Goal: Task Accomplishment & Management: Manage account settings

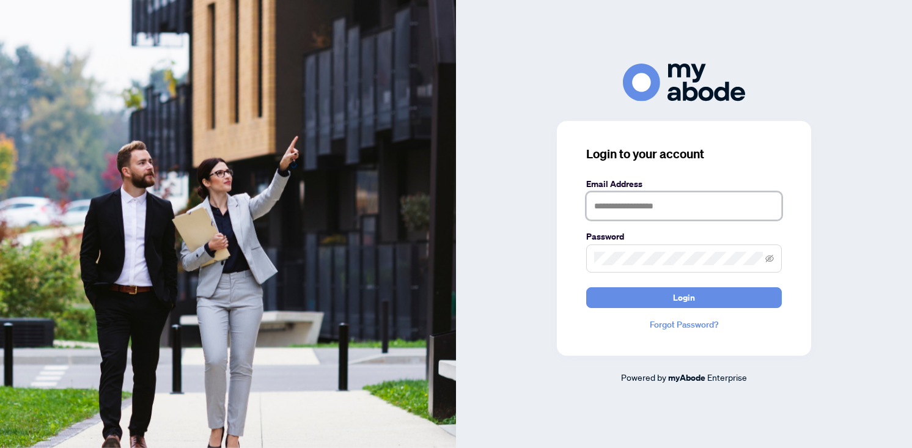
click at [650, 210] on input "text" at bounding box center [684, 206] width 196 height 28
click at [655, 207] on input "**********" at bounding box center [684, 206] width 196 height 28
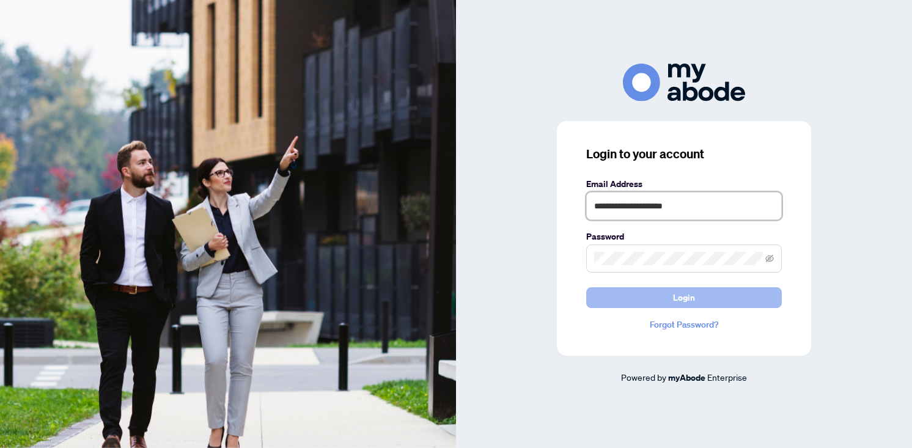
type input "**********"
click at [662, 299] on button "Login" at bounding box center [684, 297] width 196 height 21
click at [675, 326] on link "Forgot Password?" at bounding box center [684, 324] width 196 height 13
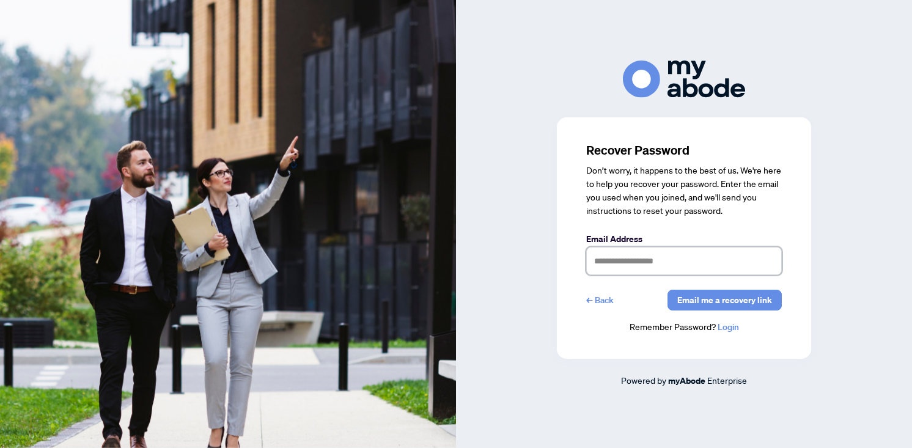
click at [654, 271] on input "text" at bounding box center [684, 261] width 196 height 28
click at [655, 265] on input "**********" at bounding box center [684, 261] width 196 height 28
type input "**********"
click at [720, 301] on span "Email me a recovery link" at bounding box center [724, 300] width 95 height 20
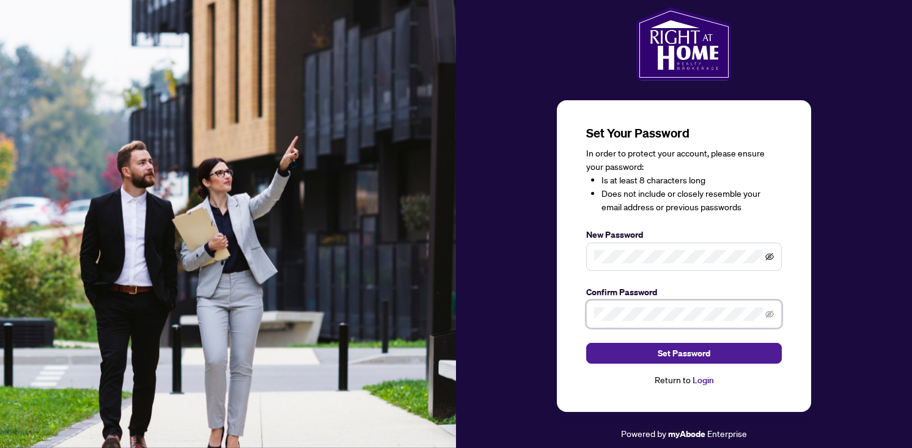
click at [771, 258] on icon "eye-invisible" at bounding box center [769, 257] width 9 height 9
click at [569, 259] on div "Set Your Password In order to protect your account, please ensure your password…" at bounding box center [684, 256] width 254 height 312
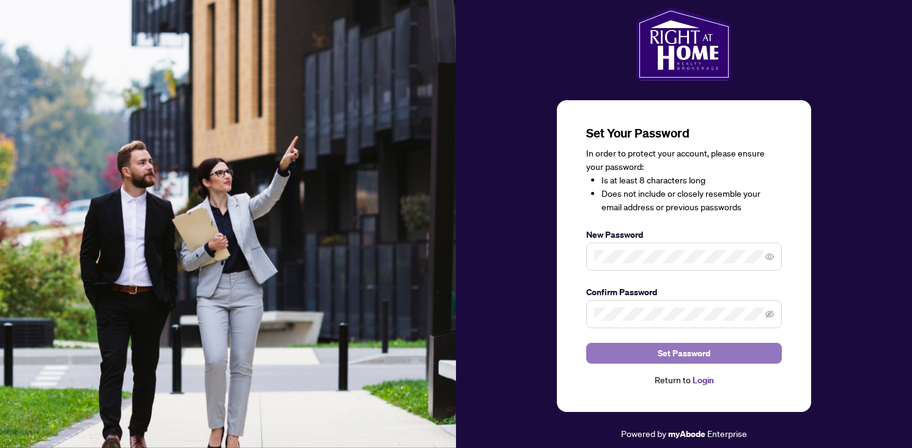
click at [636, 349] on button "Set Password" at bounding box center [684, 353] width 196 height 21
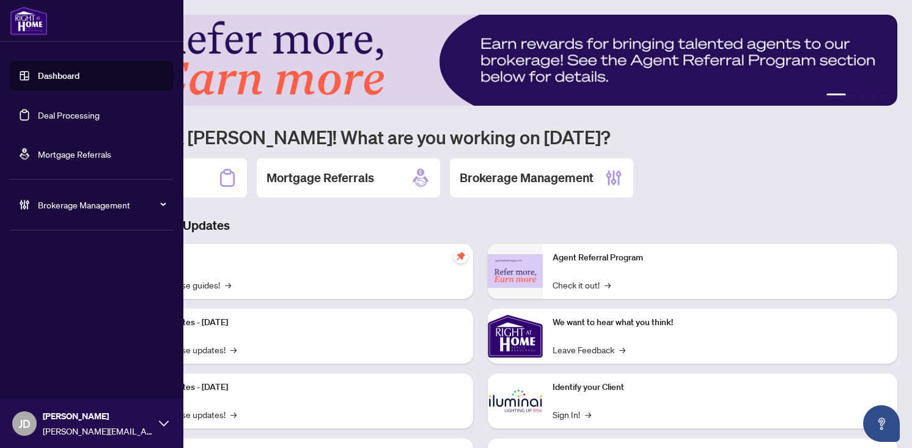
click at [47, 205] on span "Brokerage Management" at bounding box center [101, 204] width 127 height 13
click at [60, 211] on span "Brokerage Management" at bounding box center [101, 204] width 127 height 13
click at [59, 294] on link "Manage Agents" at bounding box center [56, 292] width 61 height 11
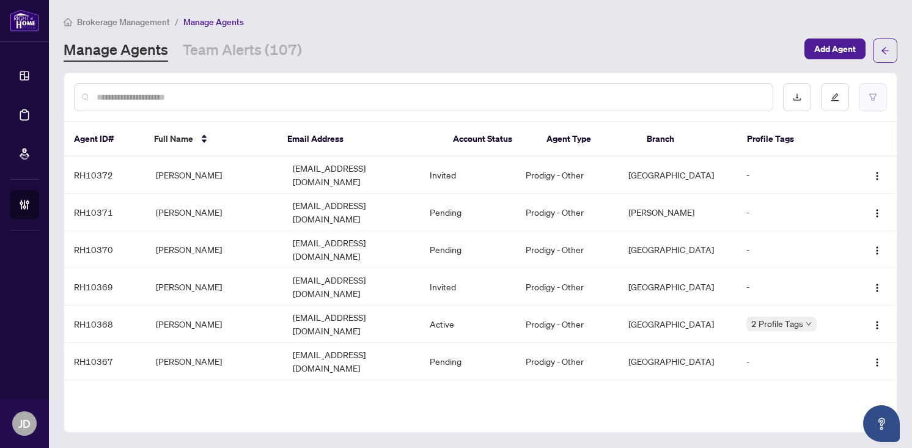
click at [877, 93] on button "button" at bounding box center [873, 97] width 28 height 28
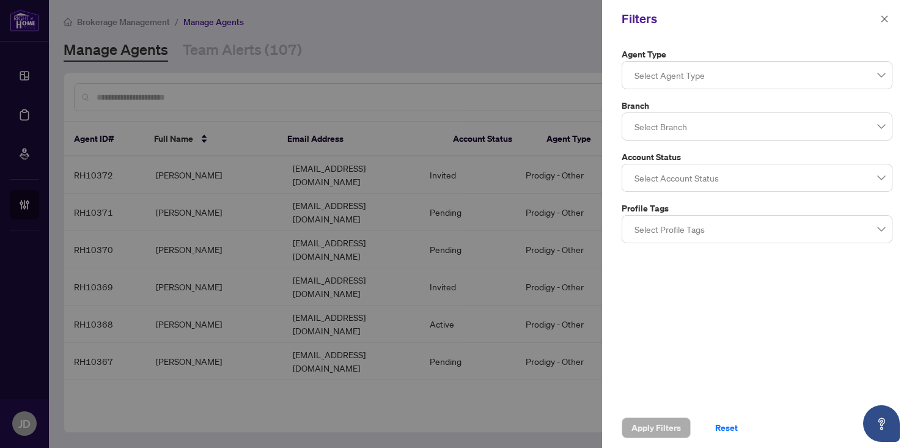
click at [772, 79] on div at bounding box center [757, 75] width 255 height 22
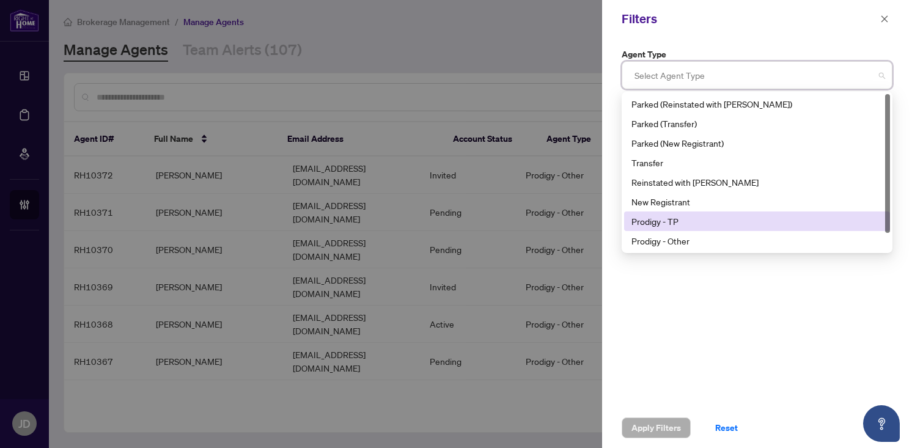
click at [695, 215] on div "Prodigy - TP" at bounding box center [757, 221] width 251 height 13
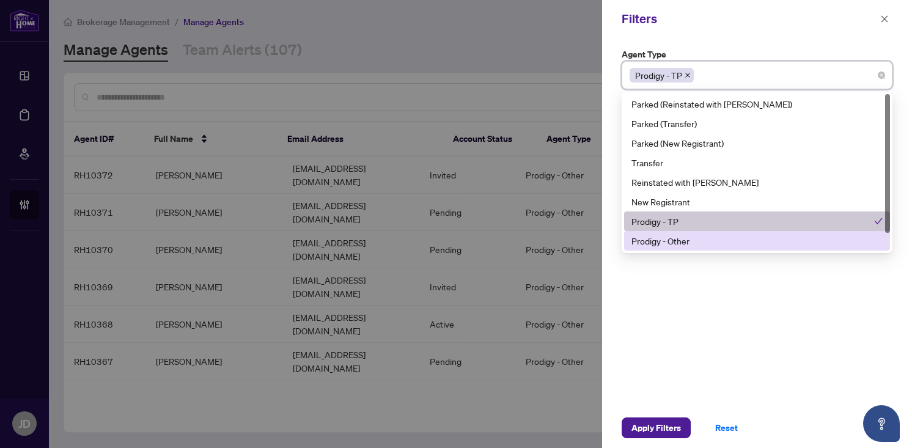
click at [698, 235] on div "Prodigy - Other" at bounding box center [757, 240] width 251 height 13
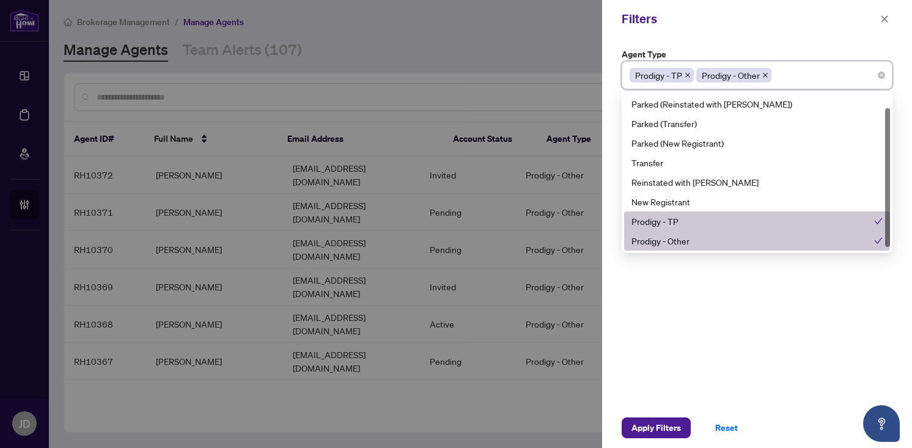
scroll to position [20, 0]
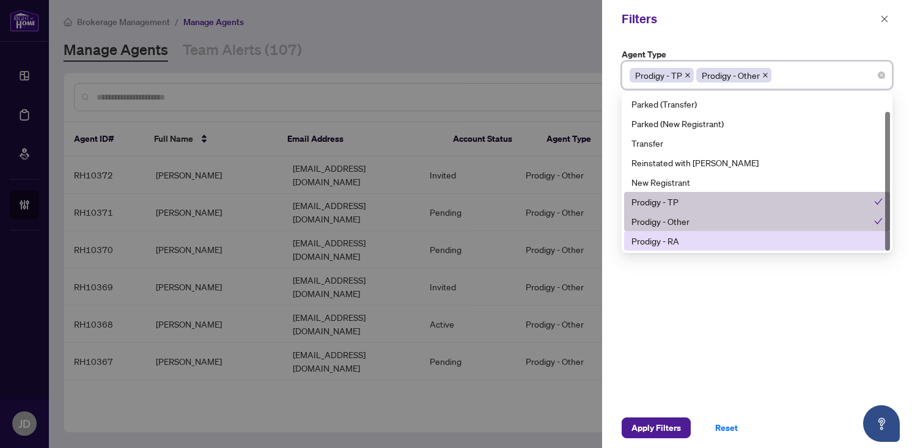
click at [695, 251] on div "10 11 Parked (Reinstated with RAHR) Parked (Transfer) Parked (New Registrant) T…" at bounding box center [757, 172] width 271 height 161
click at [676, 237] on div "Prodigy - RA" at bounding box center [757, 240] width 251 height 13
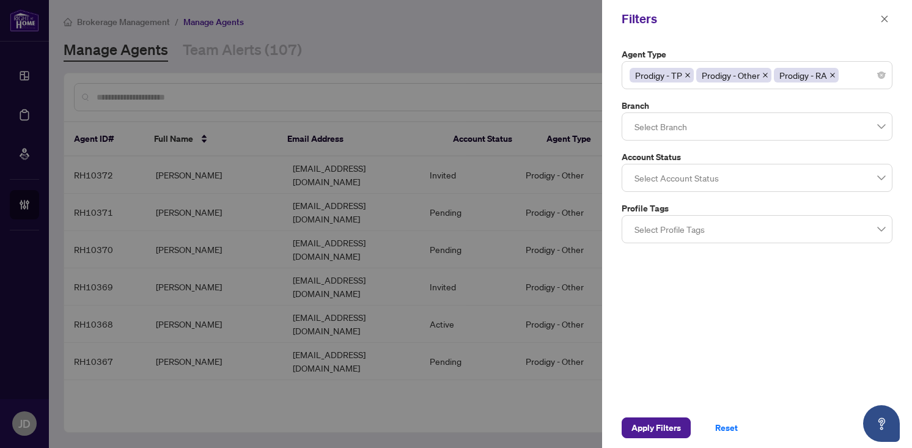
click at [691, 293] on div "Agent Type Prodigy - TP Prodigy - Other Prodigy - RA 10 11 Parked (Reinstated w…" at bounding box center [757, 223] width 310 height 370
click at [668, 119] on div at bounding box center [757, 127] width 255 height 22
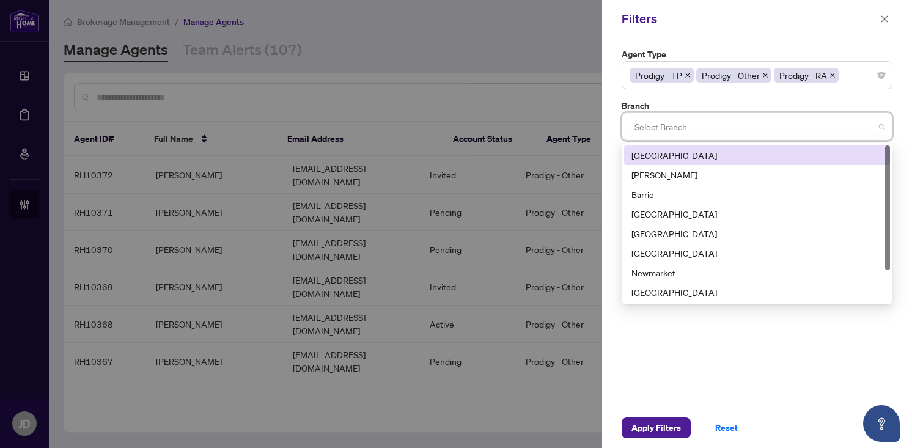
click at [668, 119] on div at bounding box center [757, 127] width 255 height 22
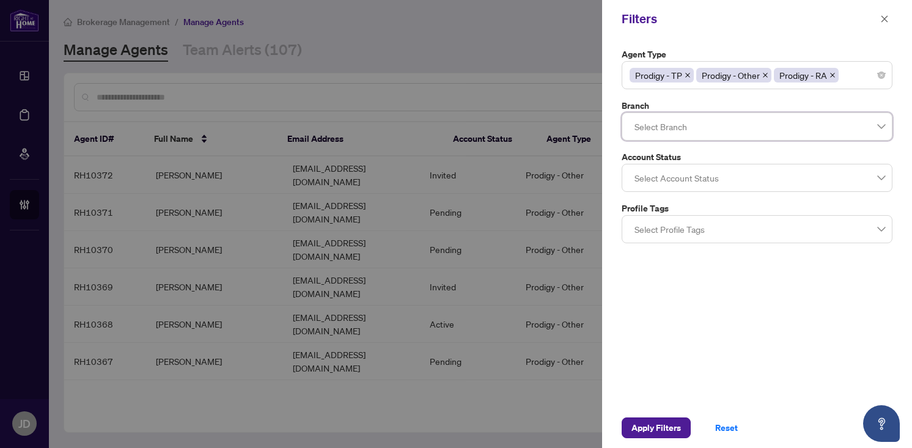
click at [669, 175] on div at bounding box center [757, 178] width 255 height 22
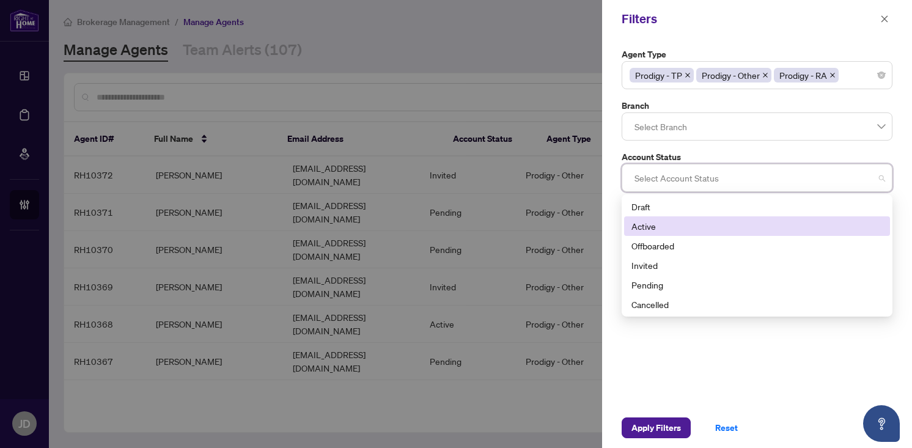
click at [667, 226] on div "Active" at bounding box center [757, 225] width 251 height 13
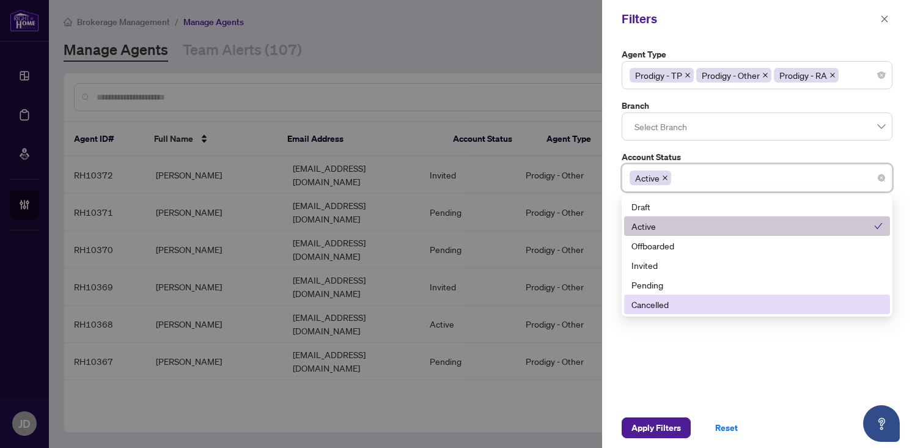
click at [679, 328] on div "Agent Type Prodigy - TP Prodigy - Other Prodigy - RA 10 11 Parked (Reinstated w…" at bounding box center [757, 223] width 310 height 370
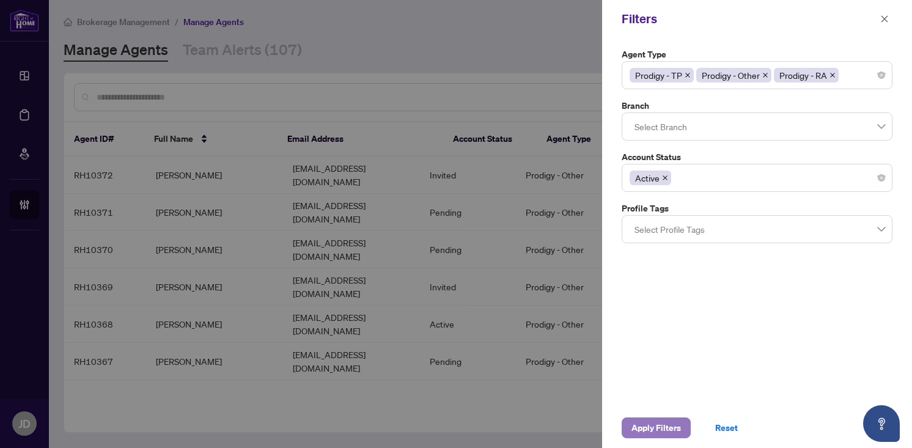
click at [653, 426] on span "Apply Filters" at bounding box center [657, 428] width 50 height 20
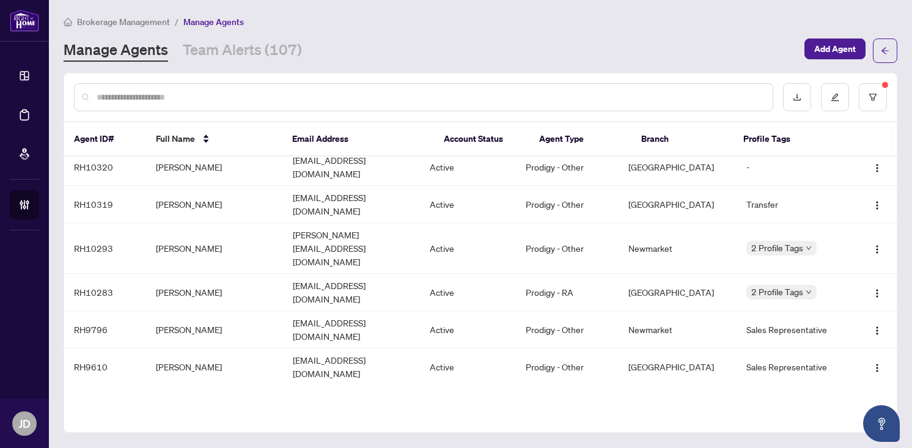
scroll to position [0, 0]
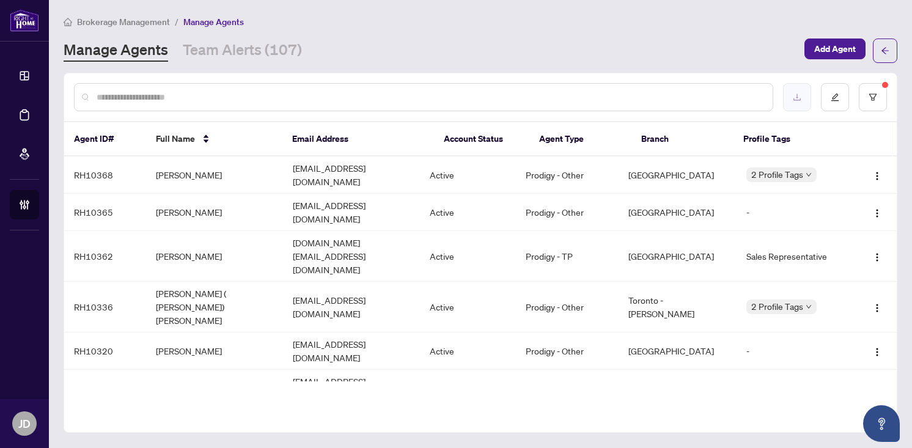
click at [803, 98] on button "button" at bounding box center [797, 97] width 28 height 28
click at [880, 103] on button "button" at bounding box center [873, 97] width 28 height 28
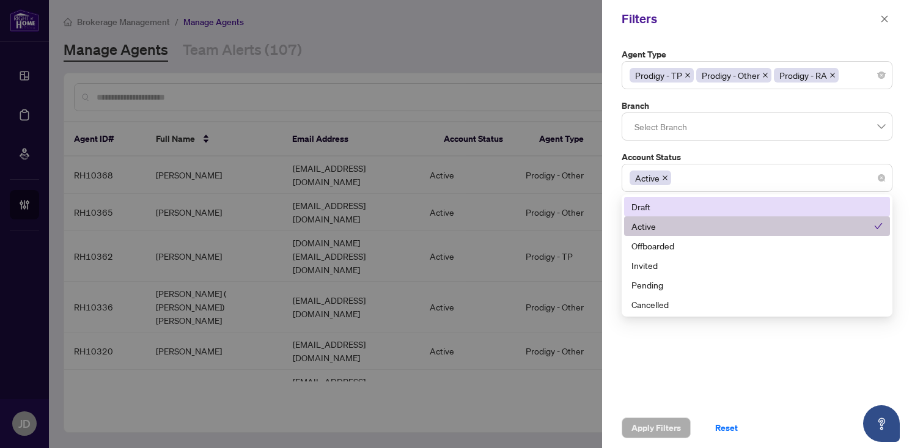
click at [751, 183] on div "Active" at bounding box center [757, 178] width 255 height 22
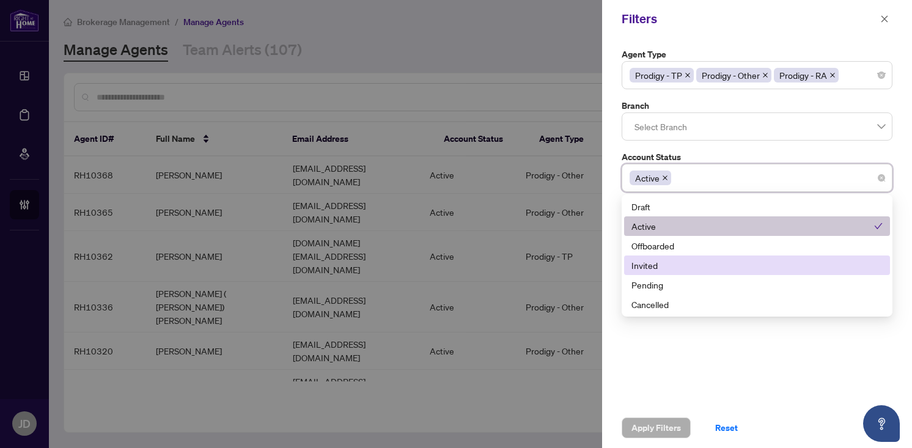
click at [717, 257] on div "Invited" at bounding box center [757, 266] width 266 height 20
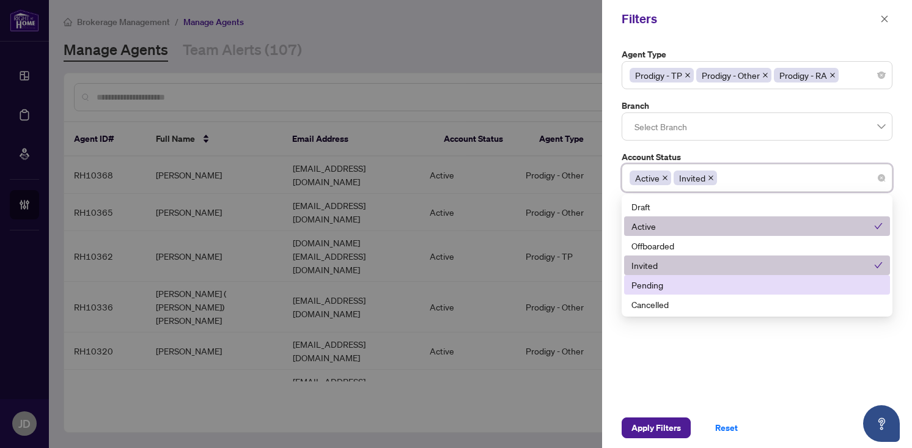
click at [702, 281] on div "Pending" at bounding box center [757, 284] width 251 height 13
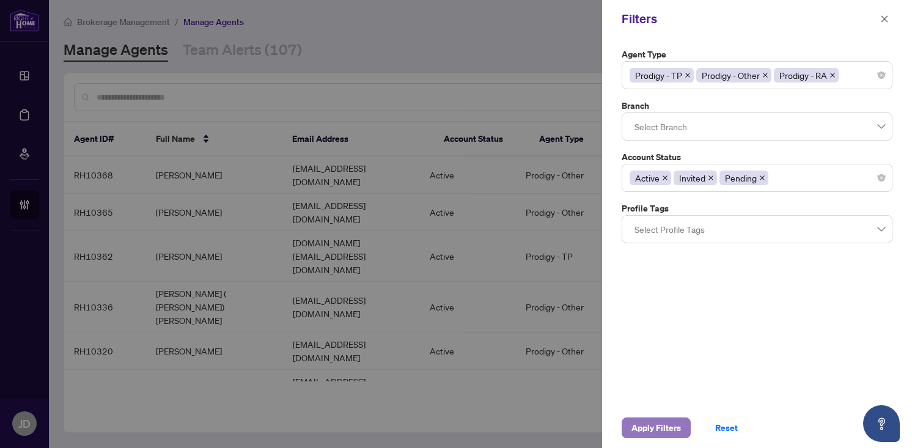
click at [657, 427] on span "Apply Filters" at bounding box center [657, 428] width 50 height 20
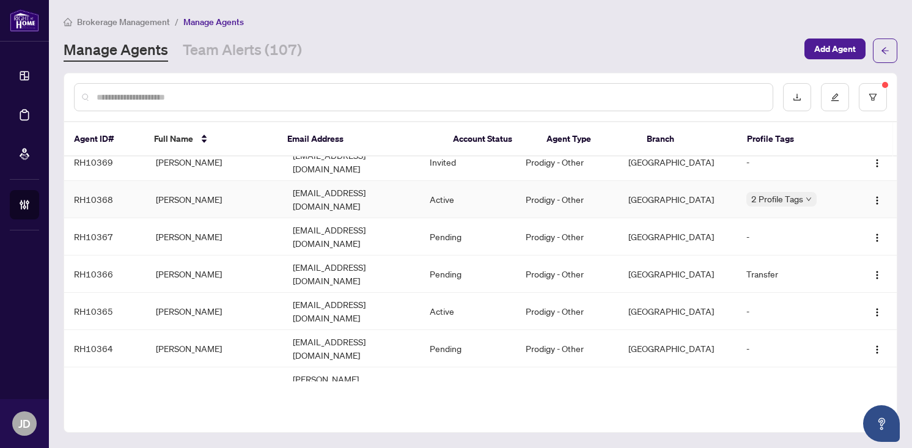
scroll to position [374, 0]
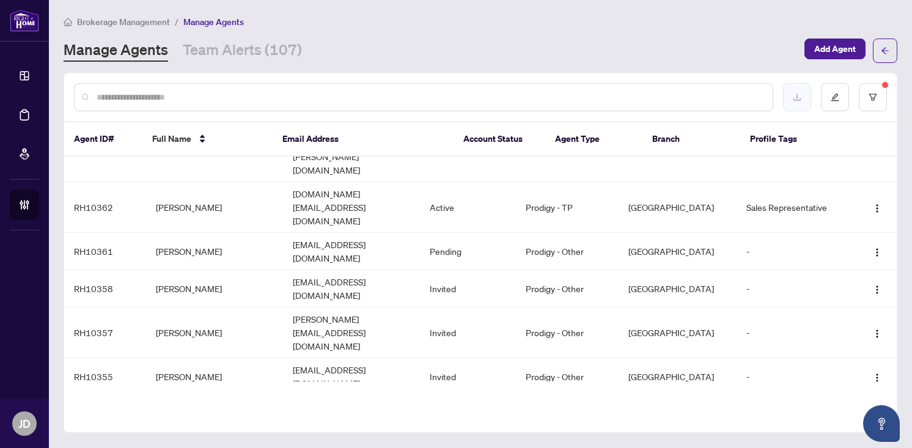
click at [801, 98] on icon "download" at bounding box center [797, 97] width 9 height 9
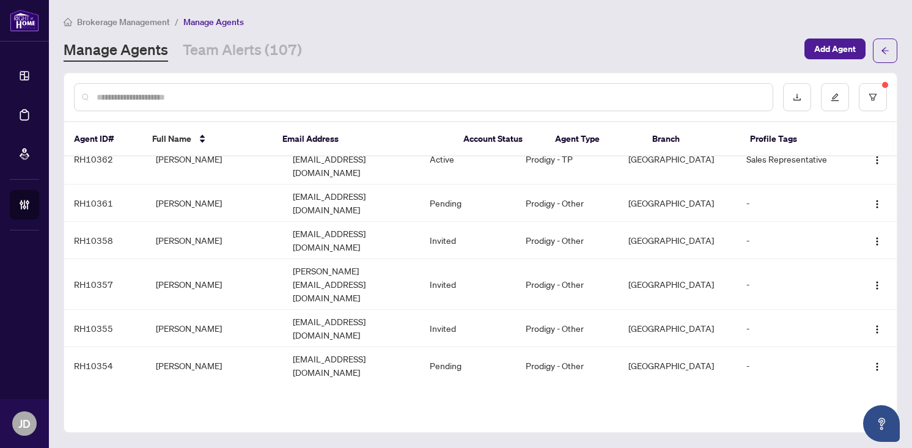
scroll to position [0, 0]
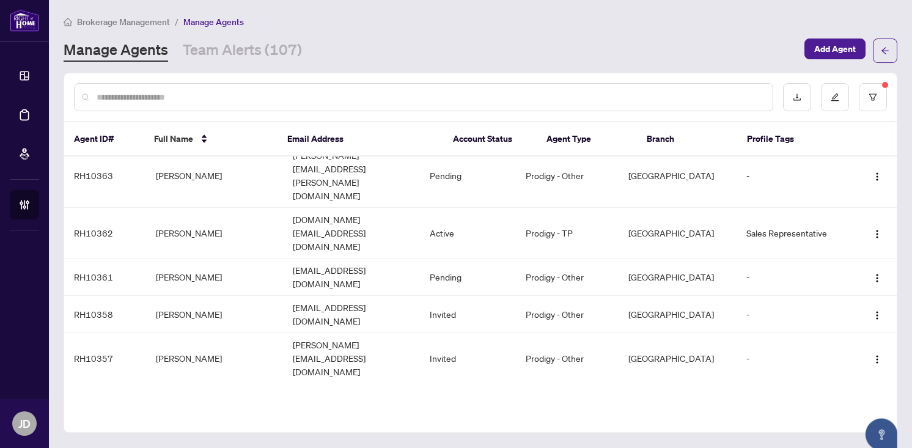
scroll to position [374, 0]
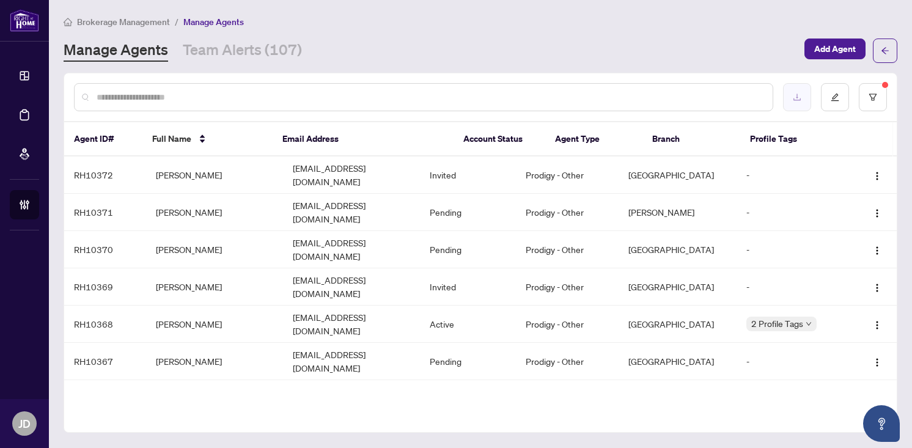
click at [795, 105] on button "button" at bounding box center [797, 97] width 28 height 28
click at [264, 53] on link "Team Alerts (107)" at bounding box center [242, 51] width 119 height 22
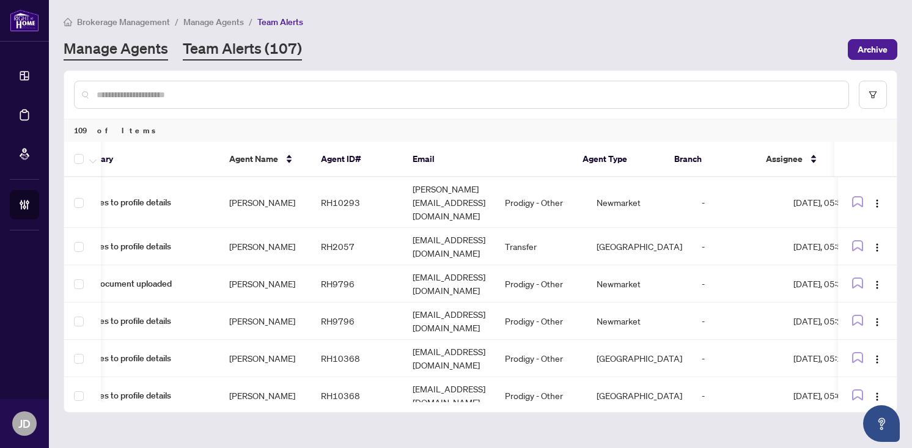
click at [135, 48] on link "Manage Agents" at bounding box center [116, 50] width 105 height 22
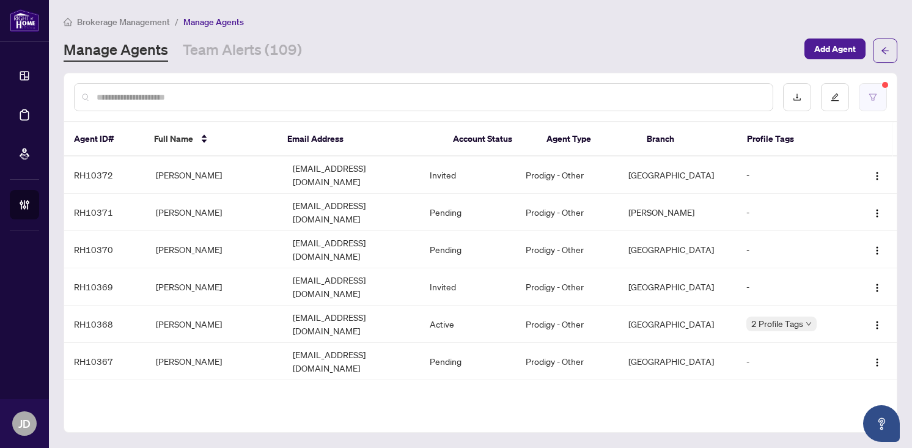
click at [869, 102] on button "button" at bounding box center [873, 97] width 28 height 28
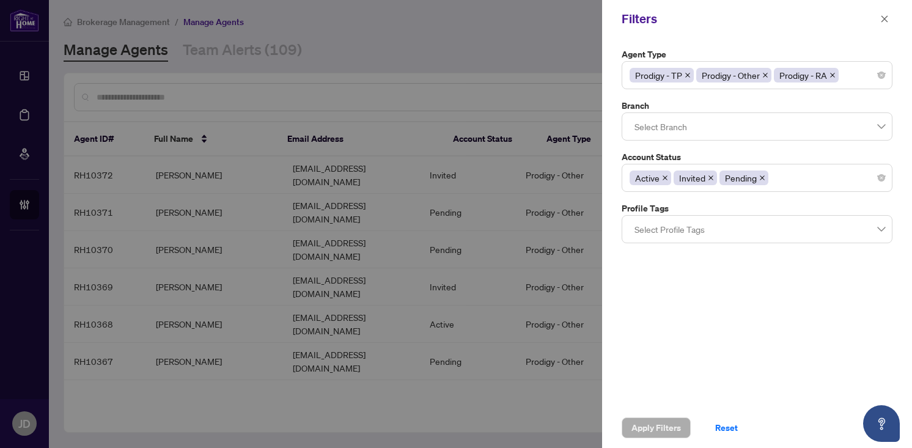
click at [762, 179] on icon "close" at bounding box center [762, 178] width 6 height 6
click at [709, 175] on icon "close" at bounding box center [711, 178] width 6 height 6
click at [666, 425] on span "Apply Filters" at bounding box center [657, 428] width 50 height 20
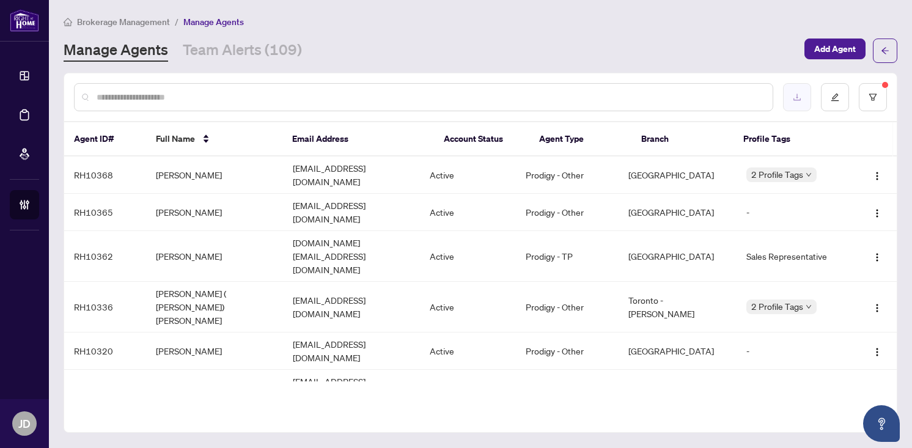
click at [803, 101] on button "button" at bounding box center [797, 97] width 28 height 28
